Goal: Task Accomplishment & Management: Manage account settings

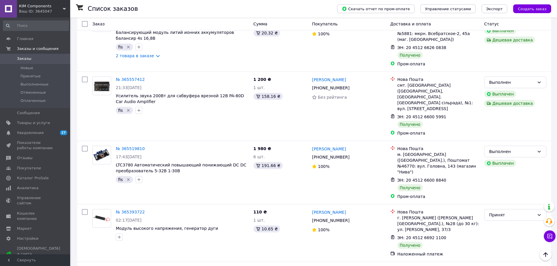
scroll to position [902, 0]
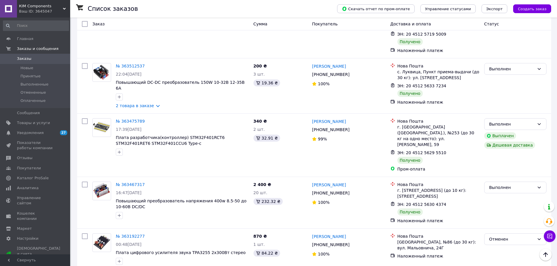
scroll to position [905, 0]
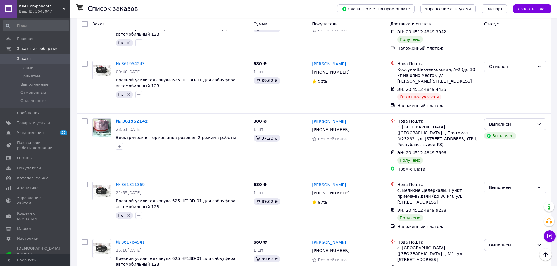
scroll to position [265, 0]
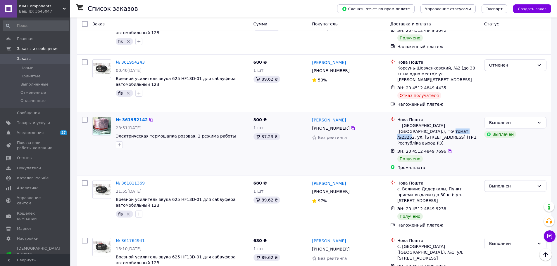
drag, startPoint x: 428, startPoint y: 117, endPoint x: 405, endPoint y: 121, distance: 23.7
click at [294, 123] on div "г. [GEOGRAPHIC_DATA] ([GEOGRAPHIC_DATA].), Почтомат №23262: ул. [STREET_ADDRESS…" at bounding box center [438, 134] width 82 height 23
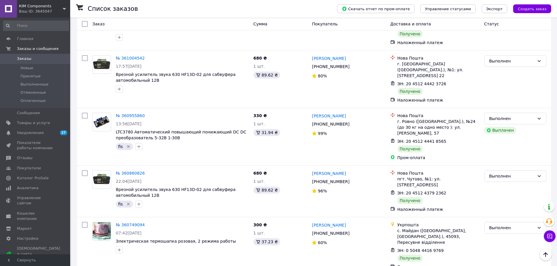
scroll to position [886, 0]
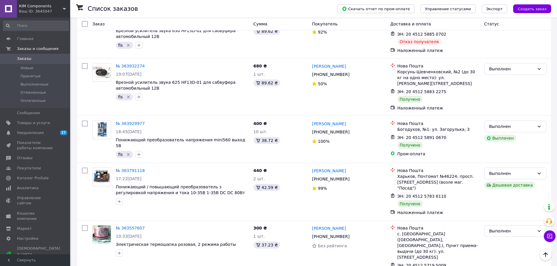
scroll to position [905, 0]
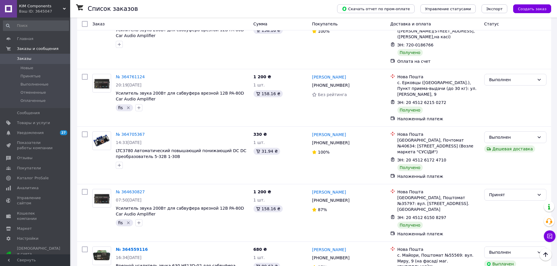
scroll to position [906, 0]
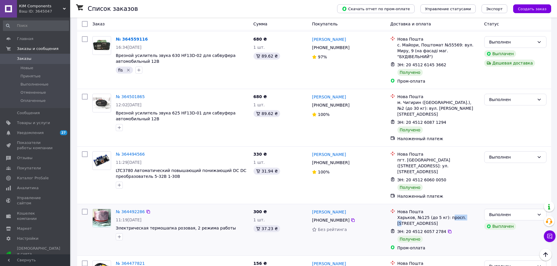
drag, startPoint x: 403, startPoint y: 156, endPoint x: 448, endPoint y: 154, distance: 44.5
click at [294, 172] on div "Харьков, №125 (до 5 кг): просп. [STREET_ADDRESS]" at bounding box center [438, 221] width 82 height 12
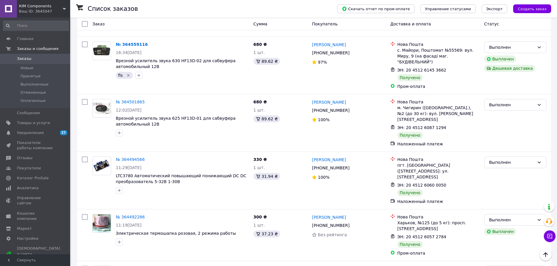
scroll to position [900, 0]
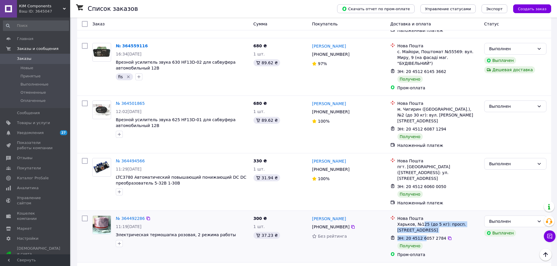
drag, startPoint x: 422, startPoint y: 161, endPoint x: 422, endPoint y: 176, distance: 14.6
click at [294, 172] on ul "Нова Пошта Харьков, №125 (до 5 кг): просп. Аерокосмічний, 178 ЭН: 20 4512 6057 …" at bounding box center [434, 237] width 89 height 44
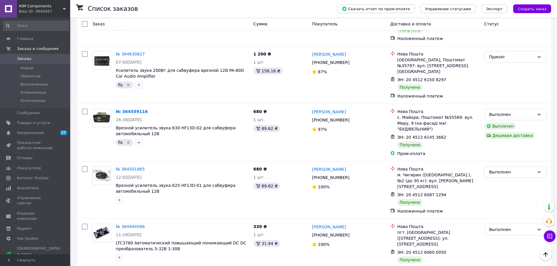
scroll to position [906, 0]
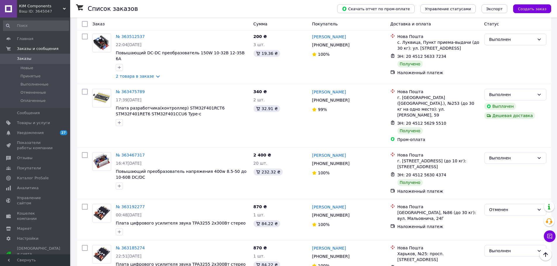
scroll to position [905, 0]
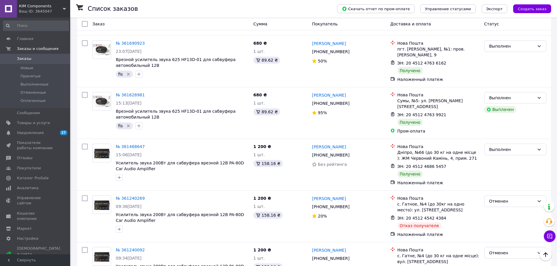
scroll to position [886, 0]
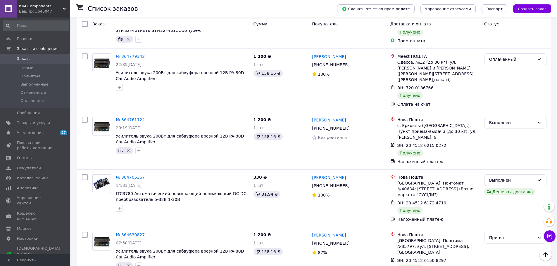
scroll to position [906, 0]
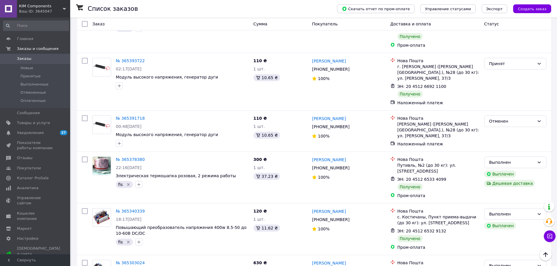
scroll to position [856, 0]
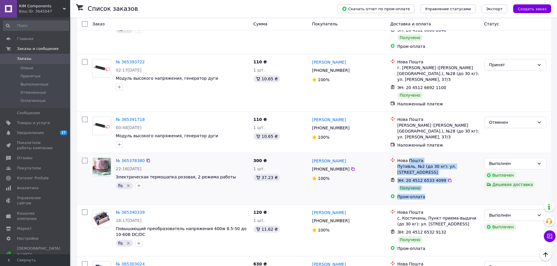
drag, startPoint x: 409, startPoint y: 93, endPoint x: 432, endPoint y: 124, distance: 39.0
click at [294, 157] on ul "Нова Пошта Путивль, №2 (до 30 кг): ул. [STREET_ADDRESS] ЭН: 20 4512 6533 4099 П…" at bounding box center [434, 179] width 89 height 44
click at [294, 172] on div "Пром-оплата" at bounding box center [438, 197] width 82 height 6
drag, startPoint x: 410, startPoint y: 95, endPoint x: 422, endPoint y: 113, distance: 21.6
click at [294, 157] on ul "Нова Пошта Путивль, №2 (до 30 кг): ул. [STREET_ADDRESS] ЭН: 20 4512 6533 4099 П…" at bounding box center [434, 179] width 89 height 44
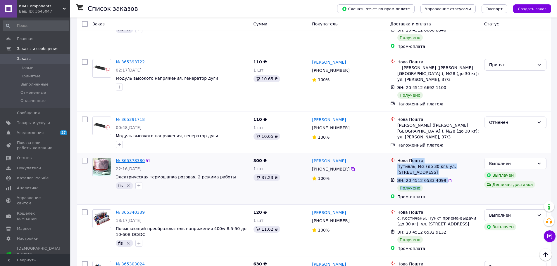
click at [128, 158] on link "№ 365378380" at bounding box center [130, 160] width 29 height 5
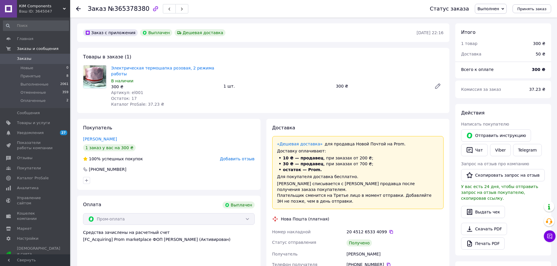
scroll to position [5, 0]
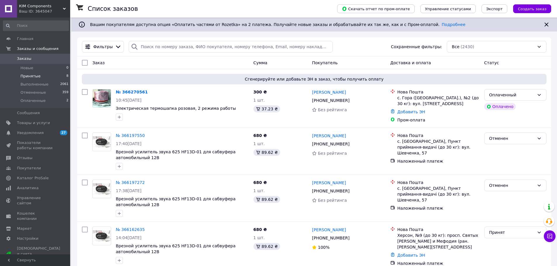
click at [25, 73] on li "Принятые 8" at bounding box center [36, 76] width 72 height 8
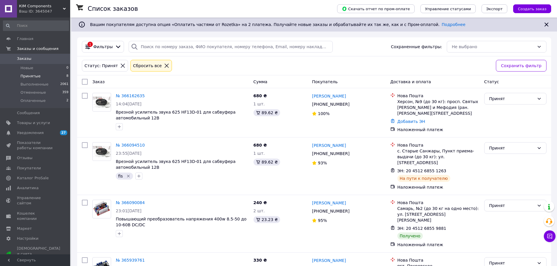
click at [163, 65] on div at bounding box center [167, 65] width 8 height 5
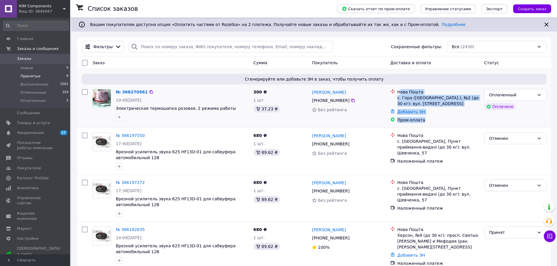
drag, startPoint x: 400, startPoint y: 90, endPoint x: 426, endPoint y: 127, distance: 44.9
click at [294, 127] on div "Сгенерируйте или добавьте ЭН в заказ, чтобы получить оплату № 366270561 10:45[D…" at bounding box center [314, 98] width 474 height 58
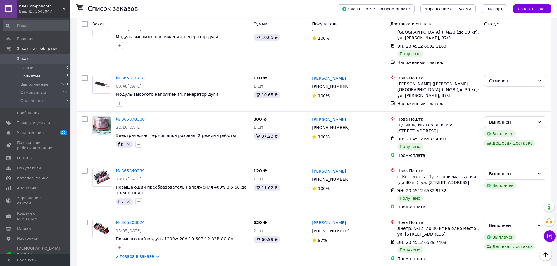
scroll to position [864, 0]
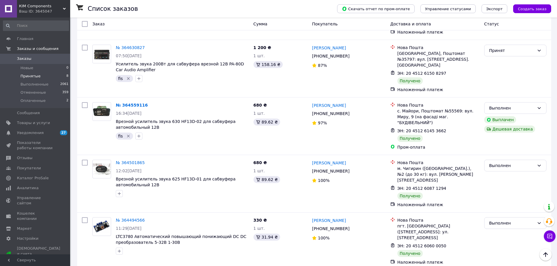
scroll to position [869, 0]
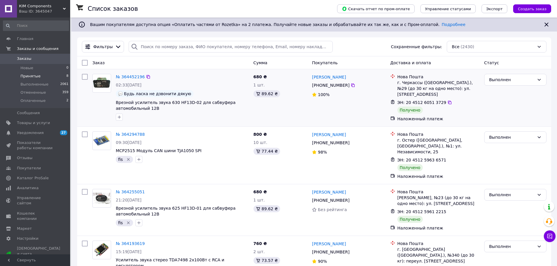
click at [177, 98] on div "№ 364452196 02:33[DATE] Будь ласка не дзвонити дякую Врезной усилитель звука 63…" at bounding box center [182, 97] width 138 height 51
click at [26, 40] on span "Главная" at bounding box center [25, 38] width 16 height 5
